Goal: Find specific page/section: Find specific page/section

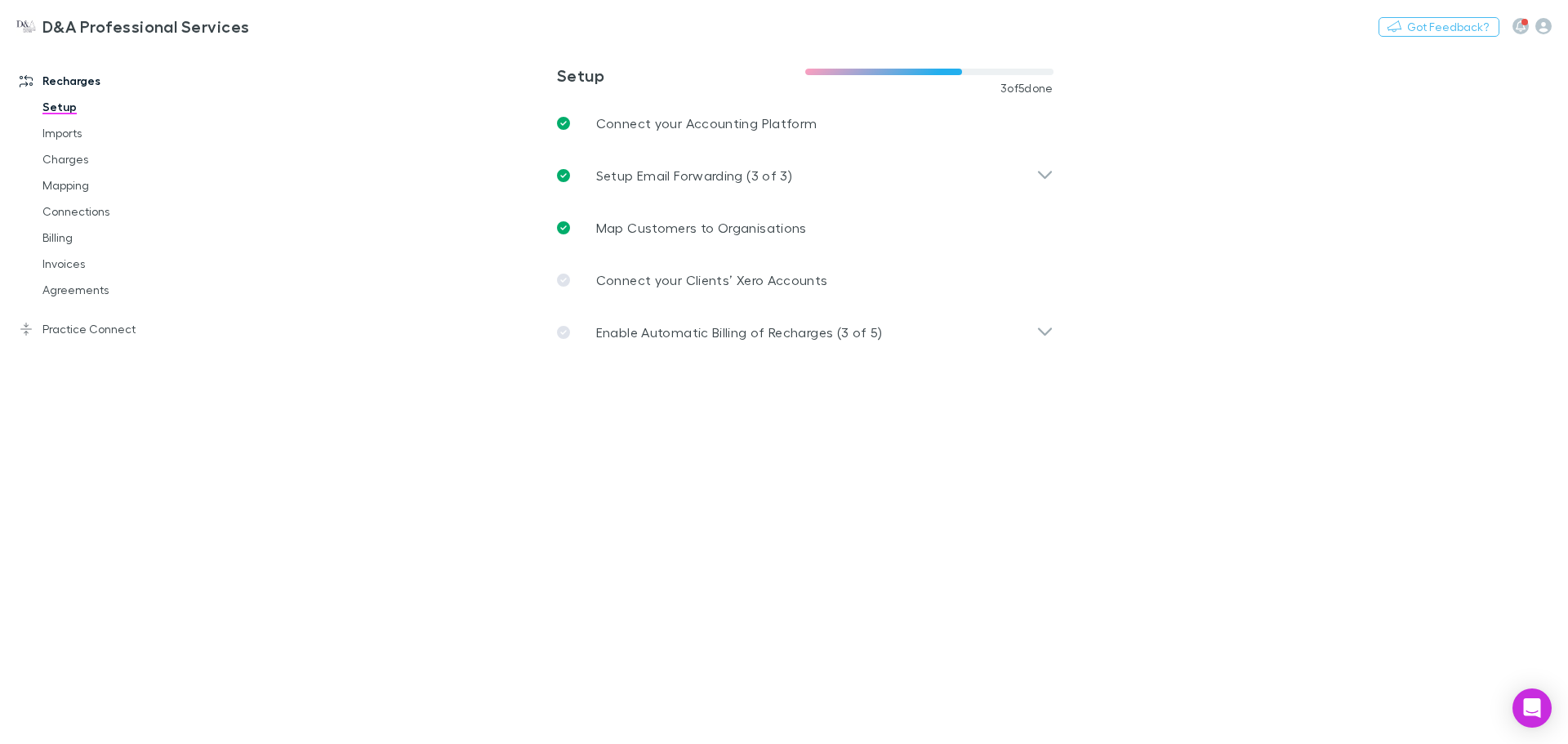
click at [1520, 27] on icon "button" at bounding box center [1520, 26] width 10 height 12
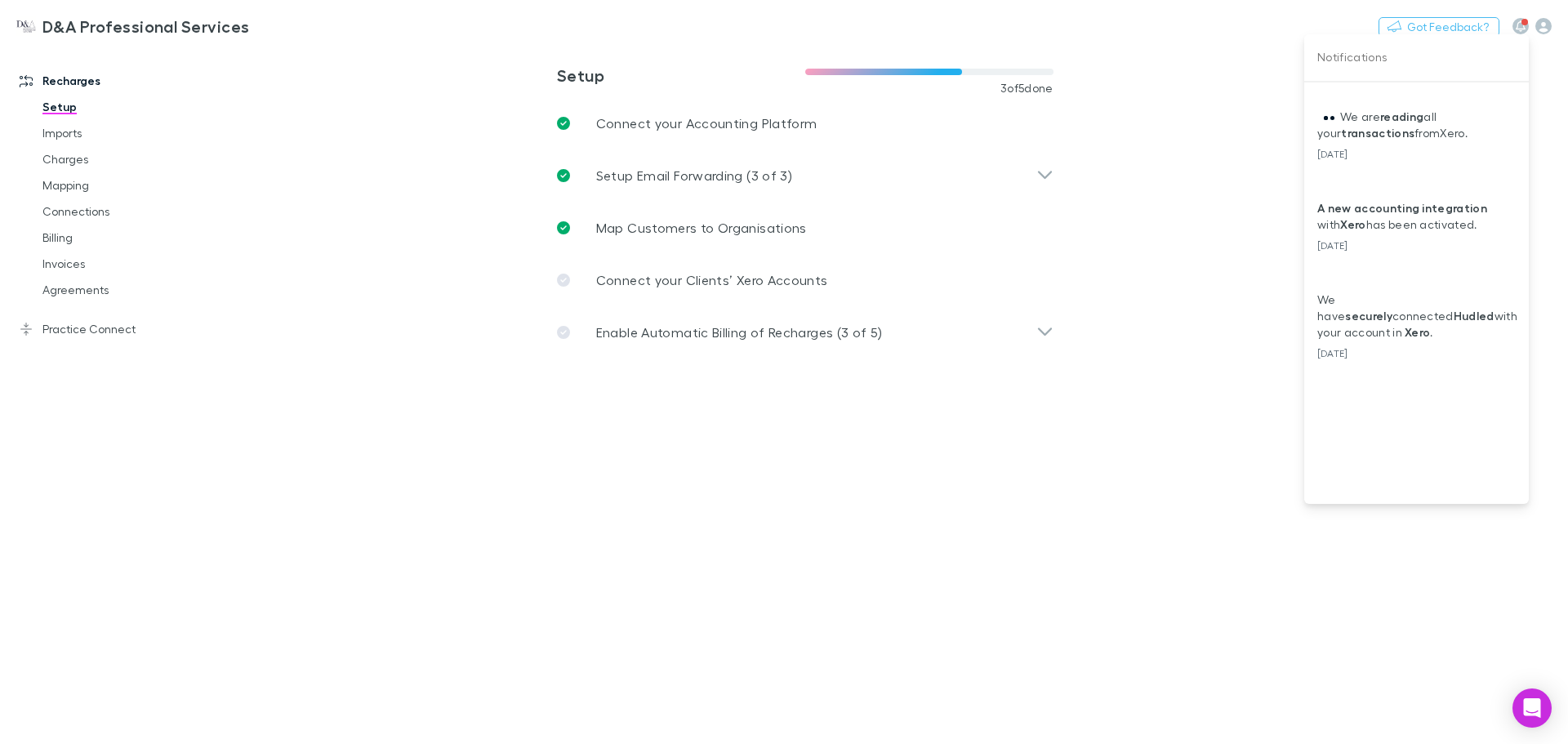
click at [1520, 27] on div at bounding box center [784, 372] width 1568 height 744
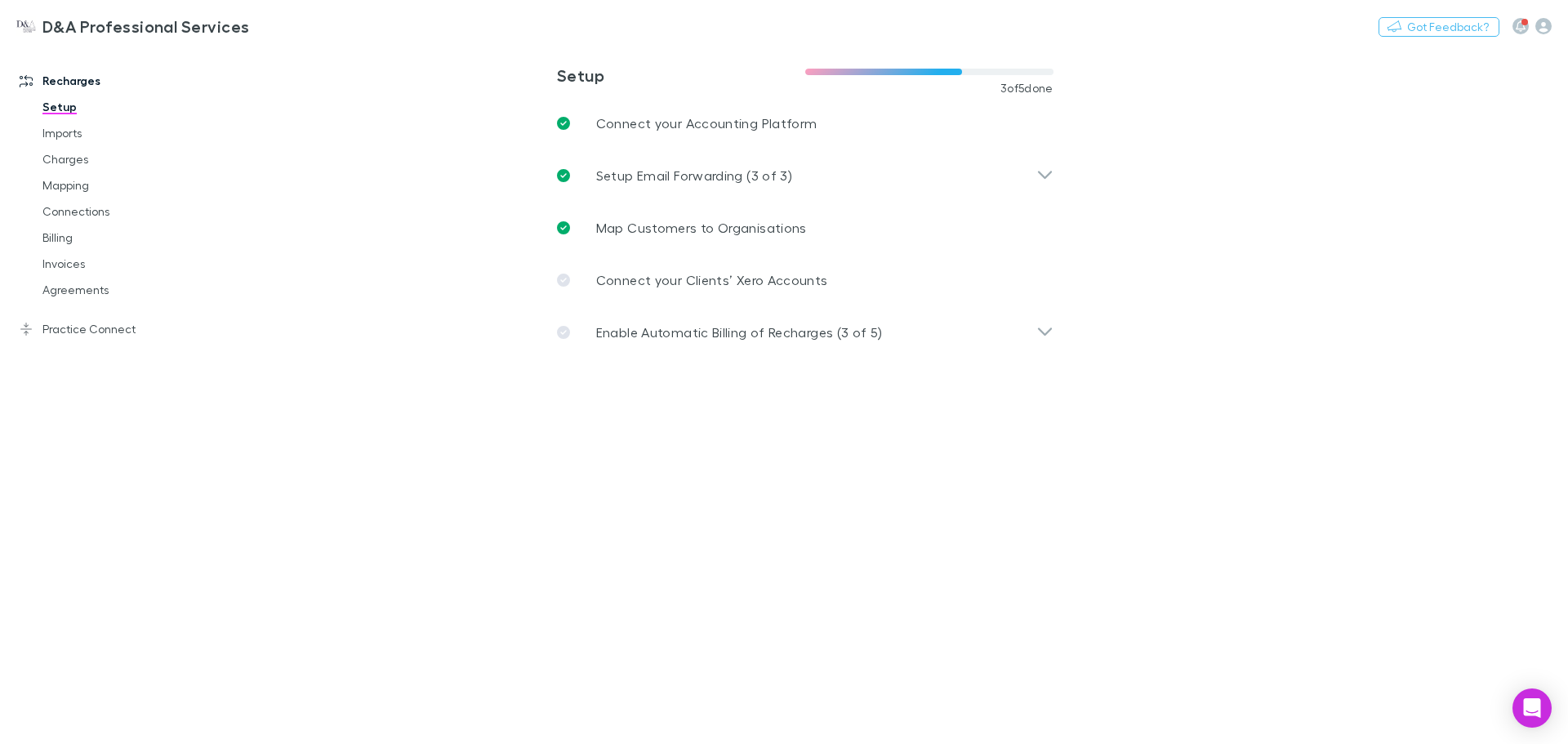
click at [1552, 27] on div "Nothing Got Feedback?" at bounding box center [1473, 26] width 189 height 21
click at [1549, 27] on icon "button" at bounding box center [1544, 27] width 16 height 16
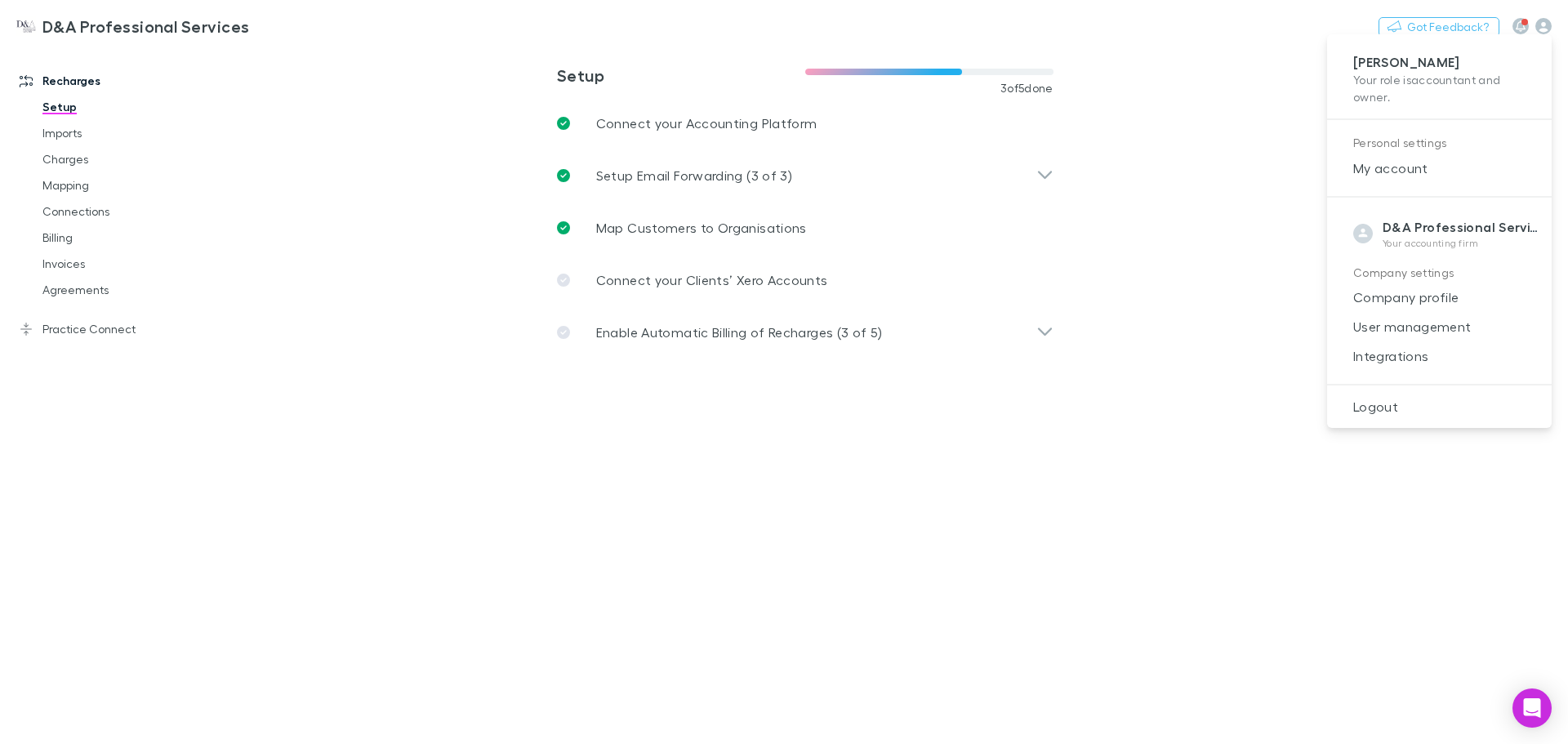
click at [1225, 356] on div at bounding box center [784, 372] width 1568 height 744
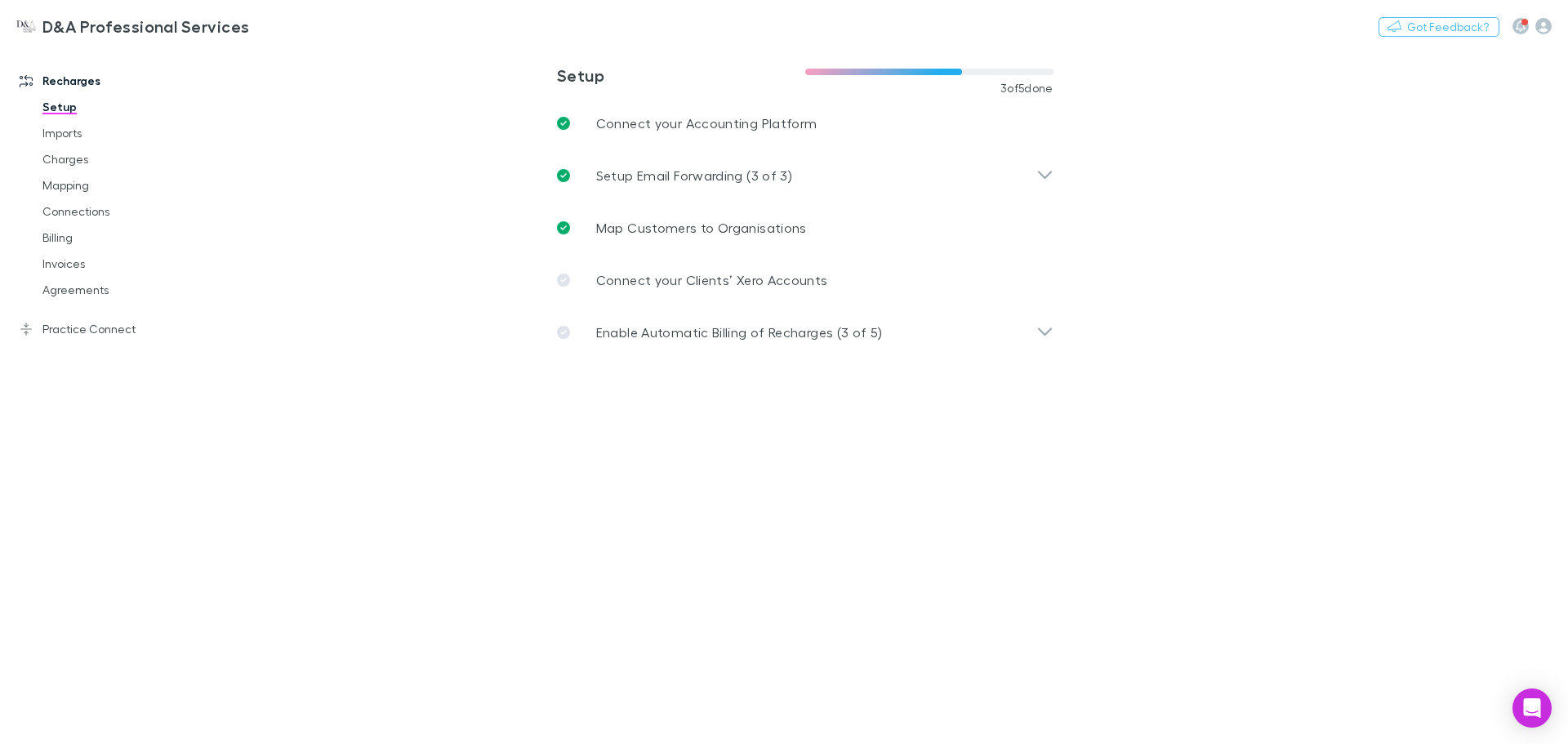
click at [1516, 24] on icon "button" at bounding box center [1520, 26] width 10 height 12
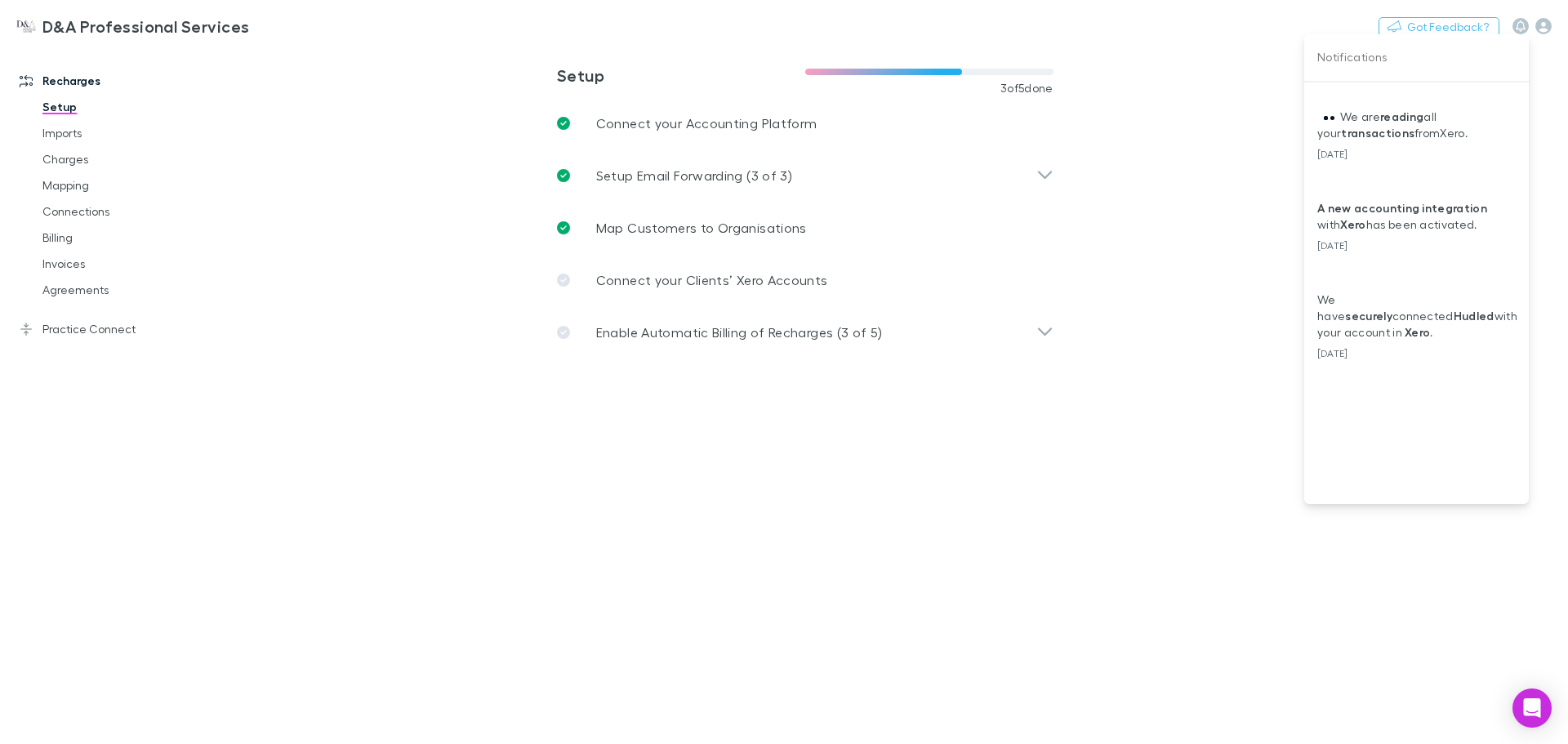
click at [65, 294] on div at bounding box center [784, 372] width 1568 height 744
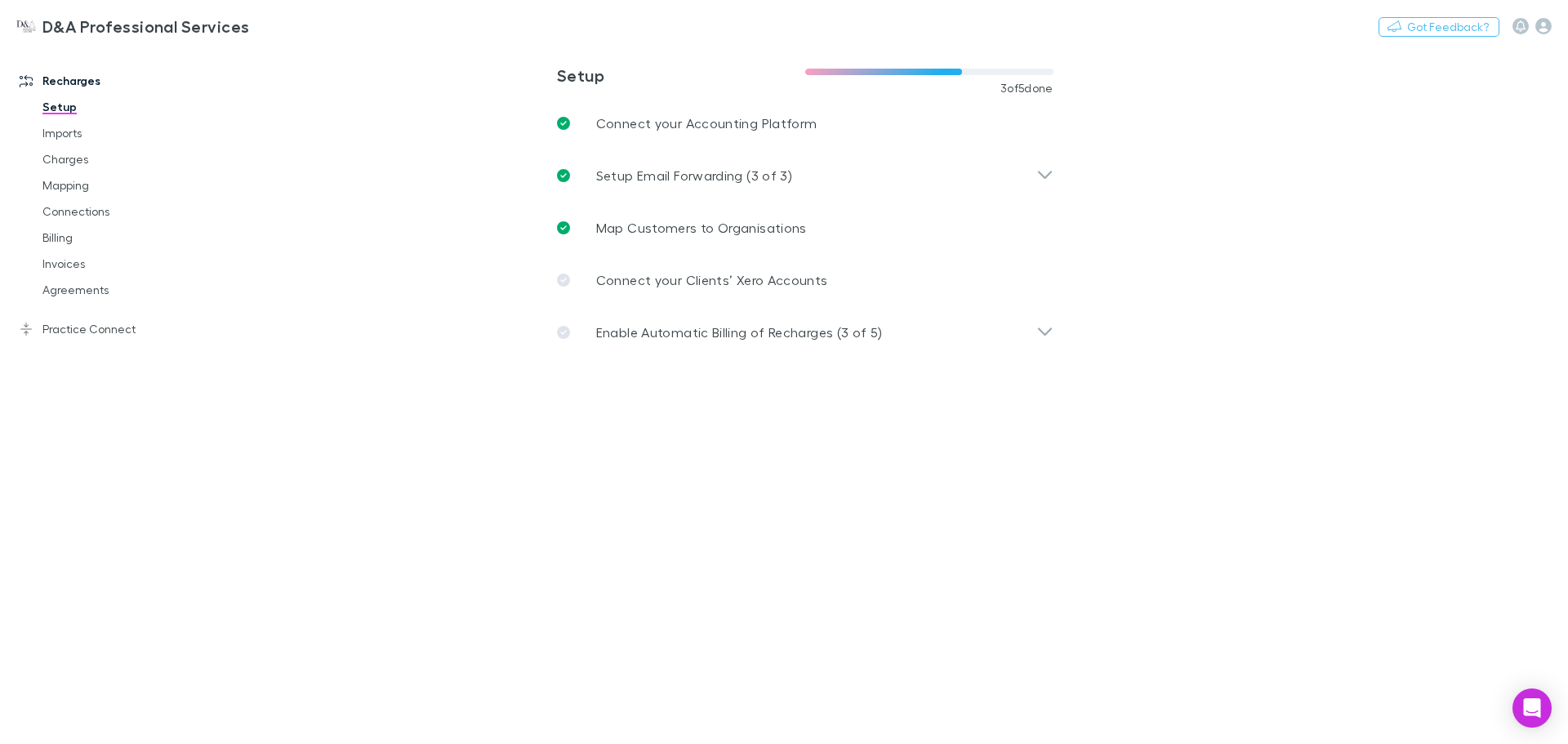
click at [72, 294] on link "Agreements" at bounding box center [124, 290] width 195 height 27
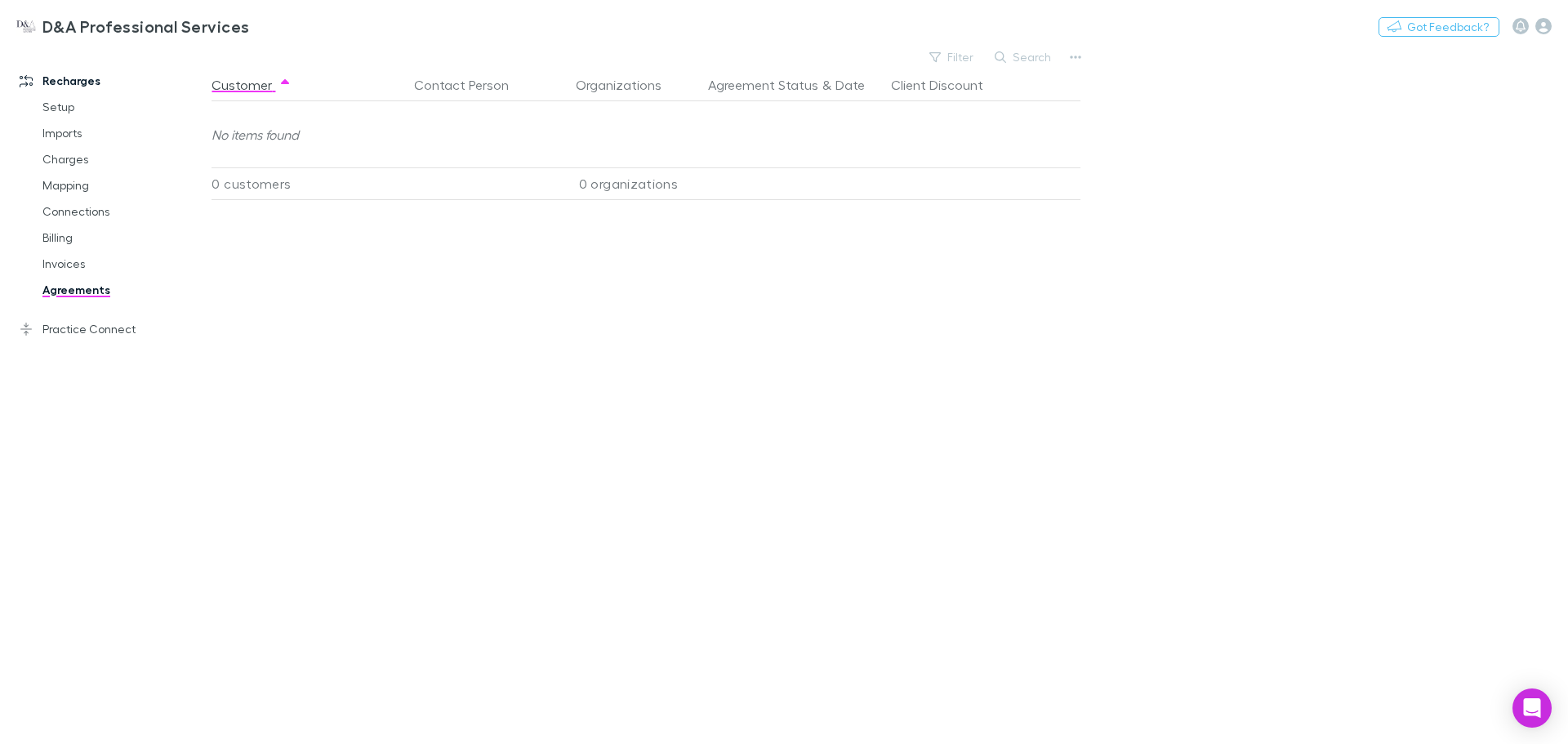
click at [67, 277] on link "Agreements" at bounding box center [124, 290] width 195 height 27
click at [72, 271] on link "Invoices" at bounding box center [124, 264] width 195 height 27
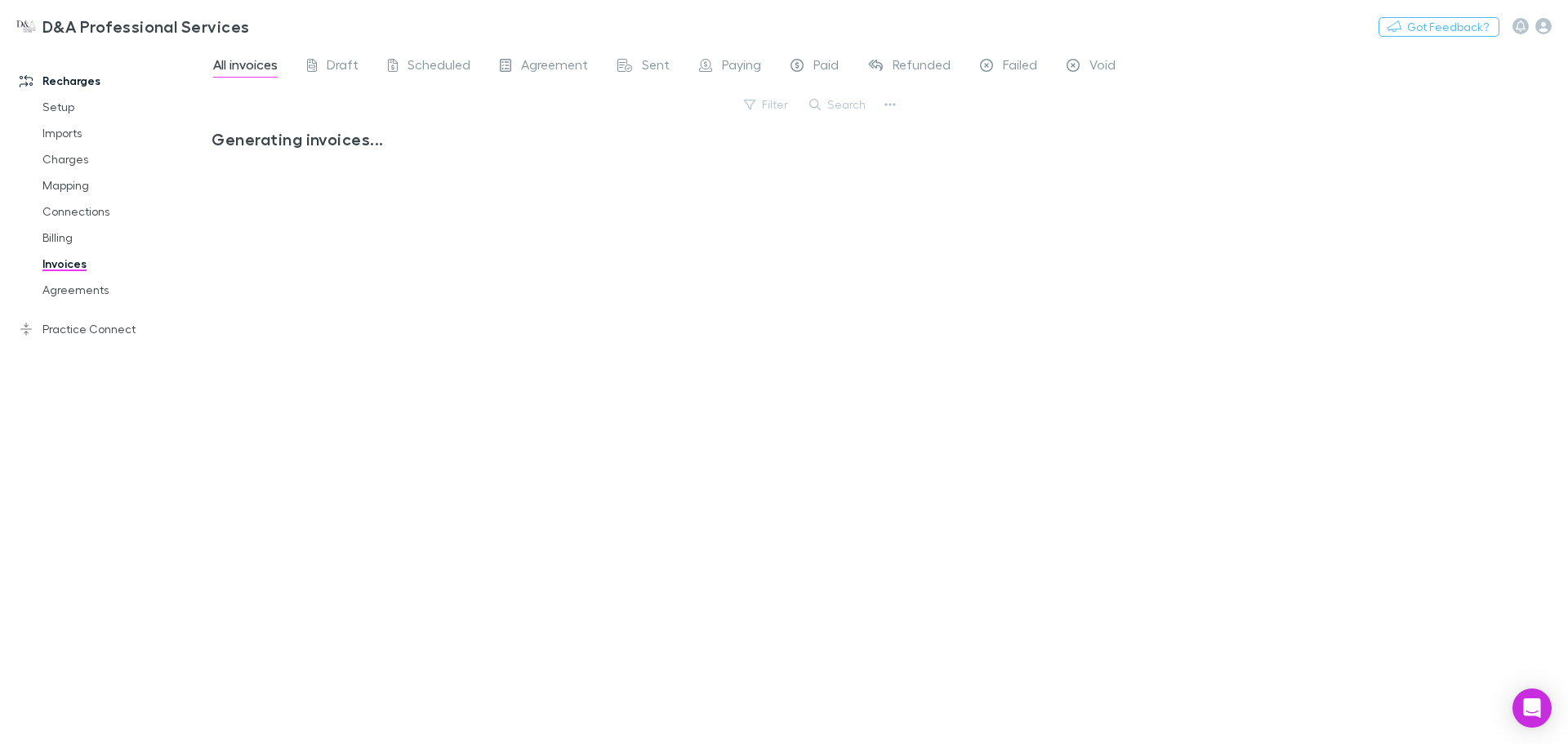
click at [70, 243] on link "Billing" at bounding box center [124, 238] width 195 height 27
